Goal: Information Seeking & Learning: Learn about a topic

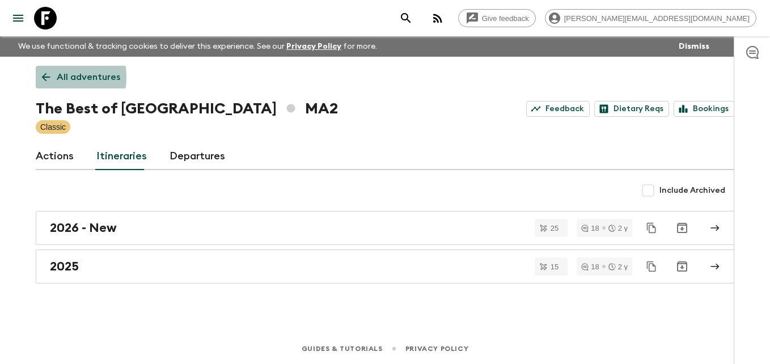
click at [45, 77] on icon at bounding box center [46, 77] width 9 height 9
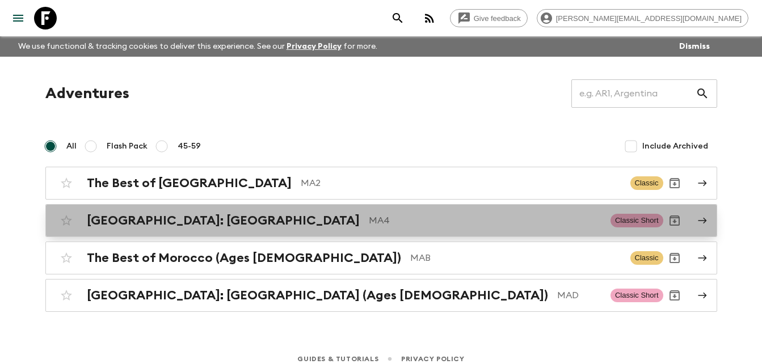
click at [180, 224] on h2 "[GEOGRAPHIC_DATA]: [GEOGRAPHIC_DATA]" at bounding box center [223, 220] width 273 height 15
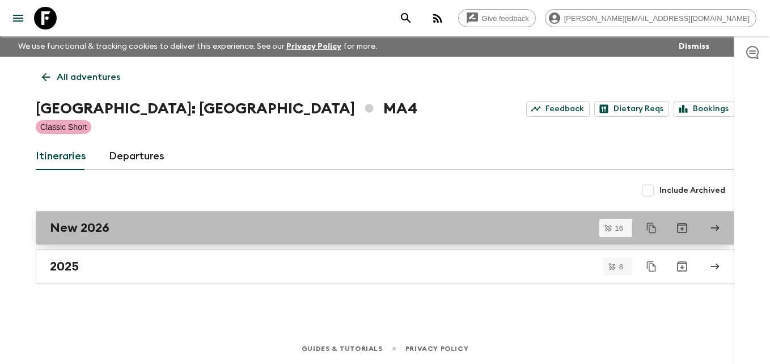
click at [100, 222] on h2 "New 2026" at bounding box center [80, 228] width 60 height 15
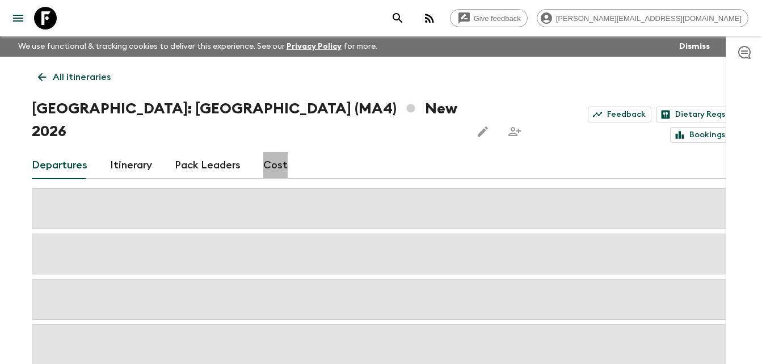
click at [273, 152] on link "Cost" at bounding box center [275, 165] width 24 height 27
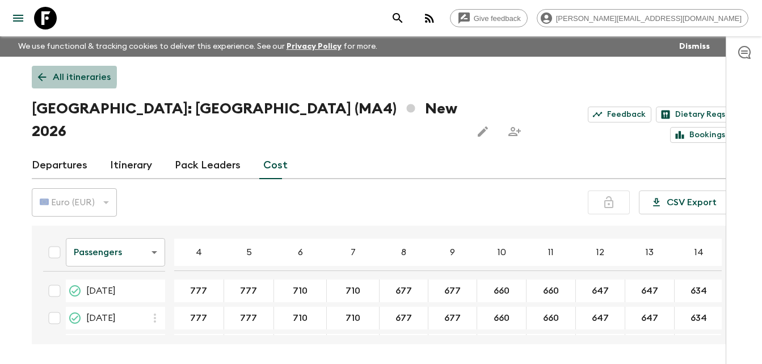
click at [36, 75] on icon at bounding box center [42, 77] width 12 height 12
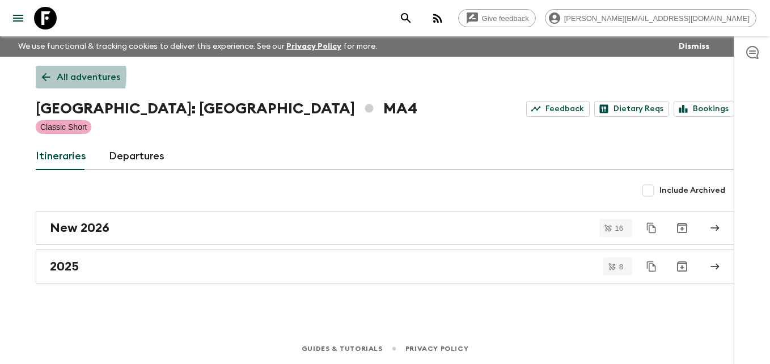
click at [36, 75] on link "All adventures" at bounding box center [81, 77] width 91 height 23
